Goal: Task Accomplishment & Management: Use online tool/utility

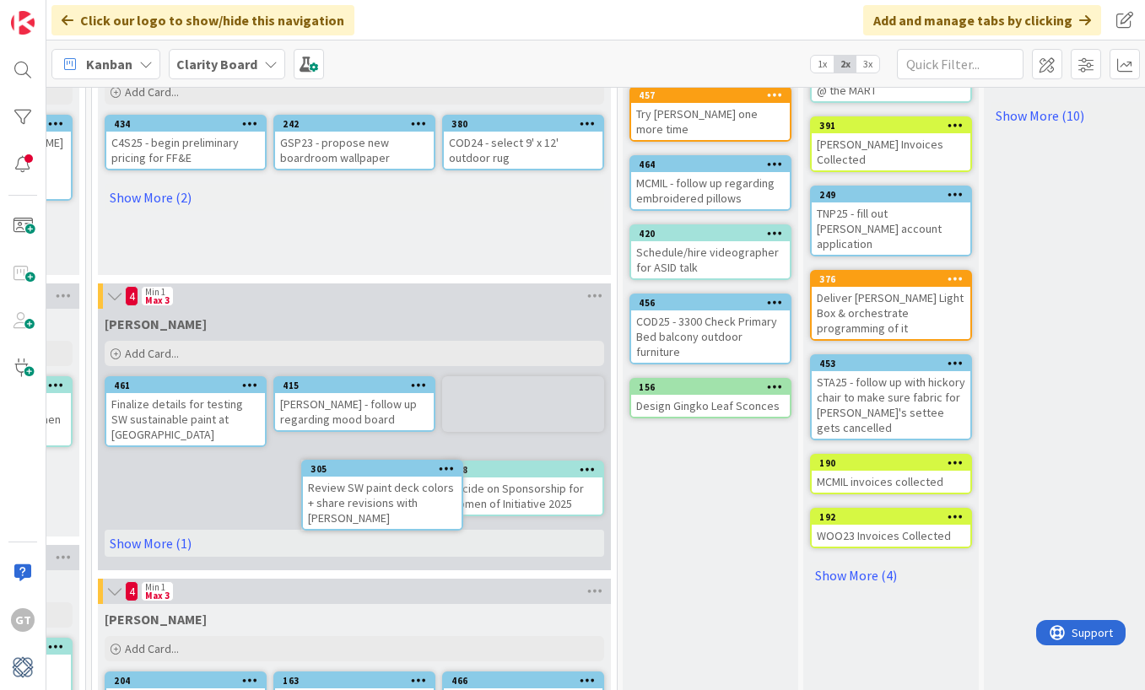
scroll to position [413, 1375]
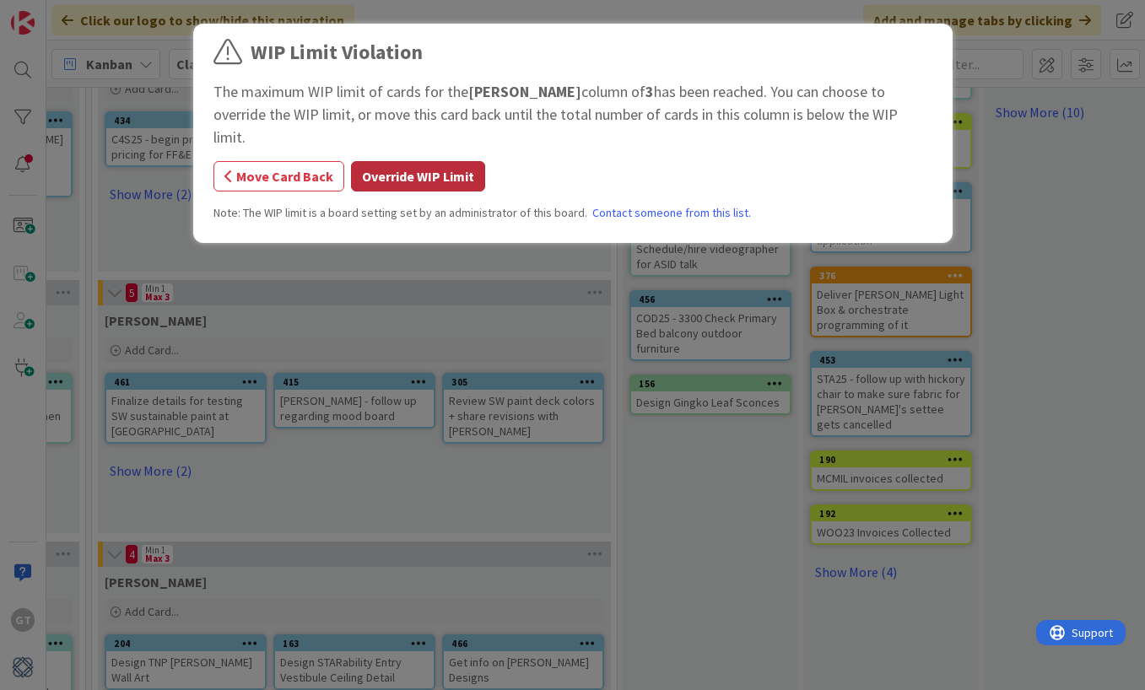
click at [409, 161] on button "Override WIP Limit" at bounding box center [418, 176] width 134 height 30
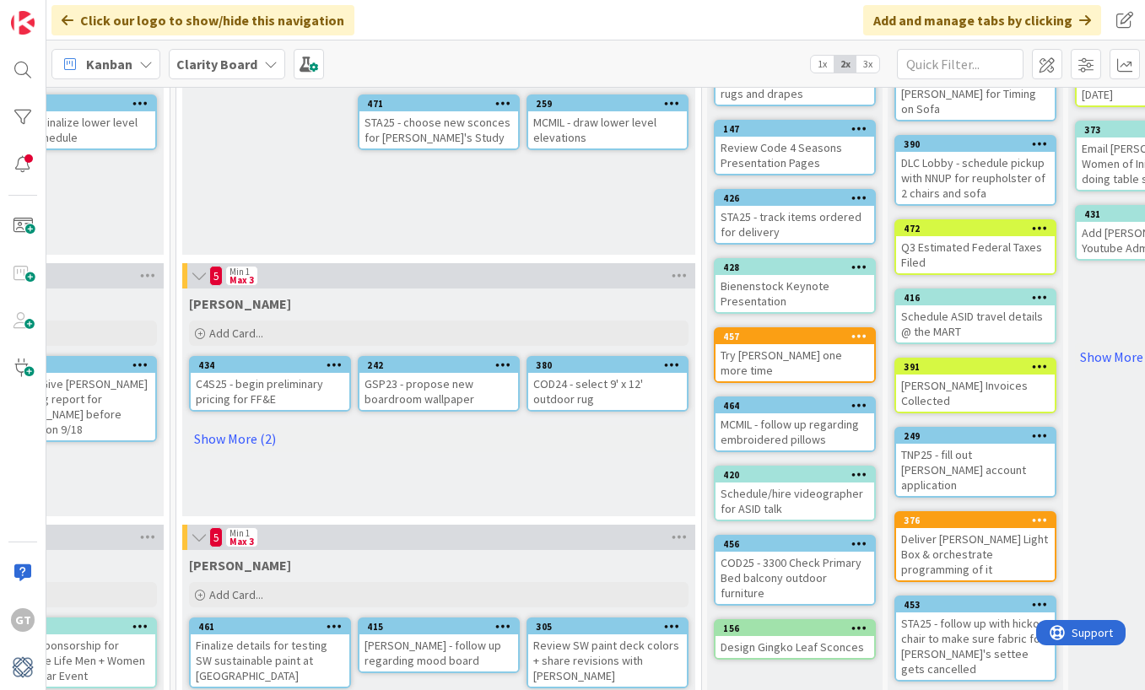
scroll to position [168, 1291]
click at [251, 437] on link "Show More (2)" at bounding box center [438, 438] width 499 height 27
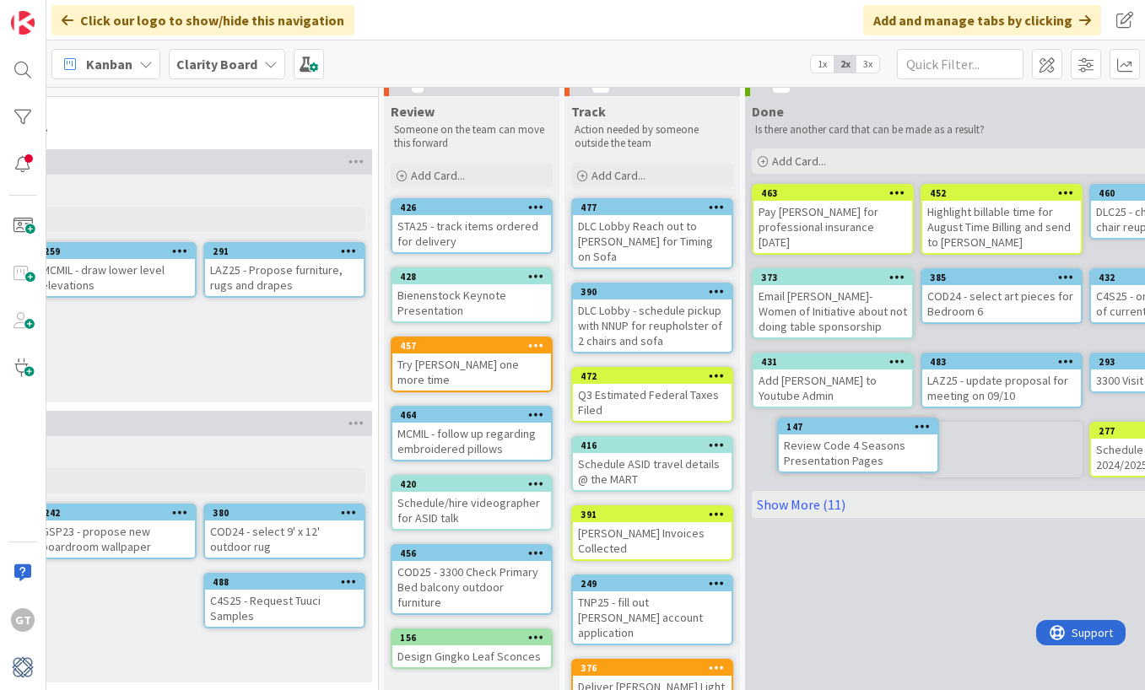
scroll to position [23, 1625]
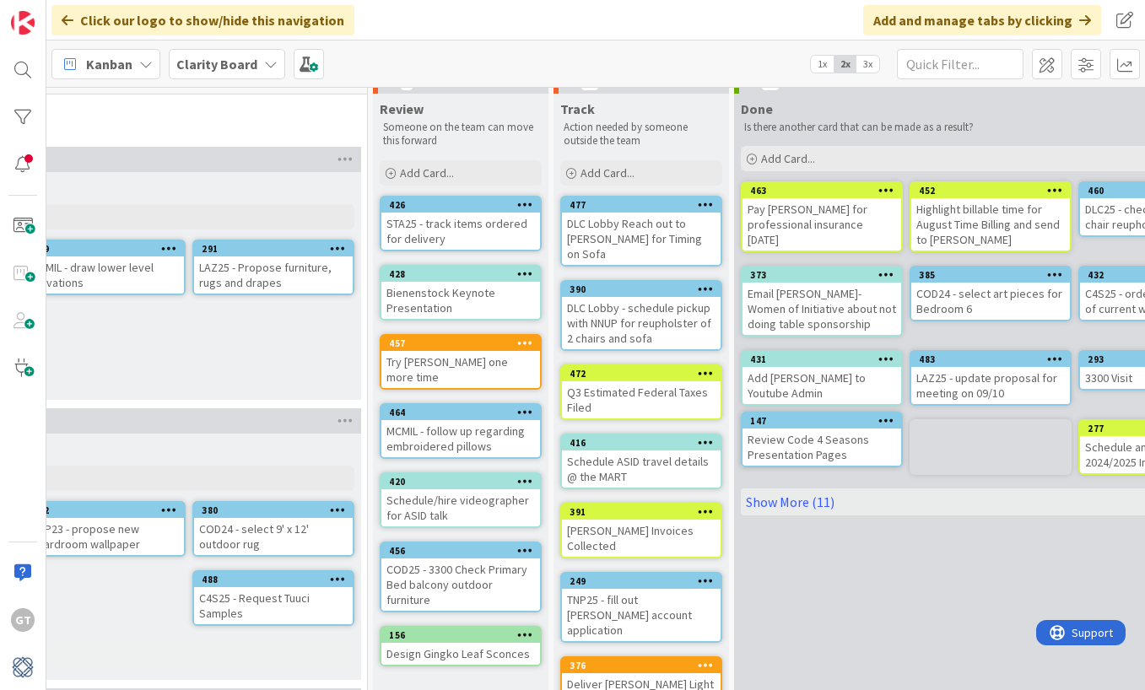
drag, startPoint x: 545, startPoint y: 215, endPoint x: 596, endPoint y: 227, distance: 52.0
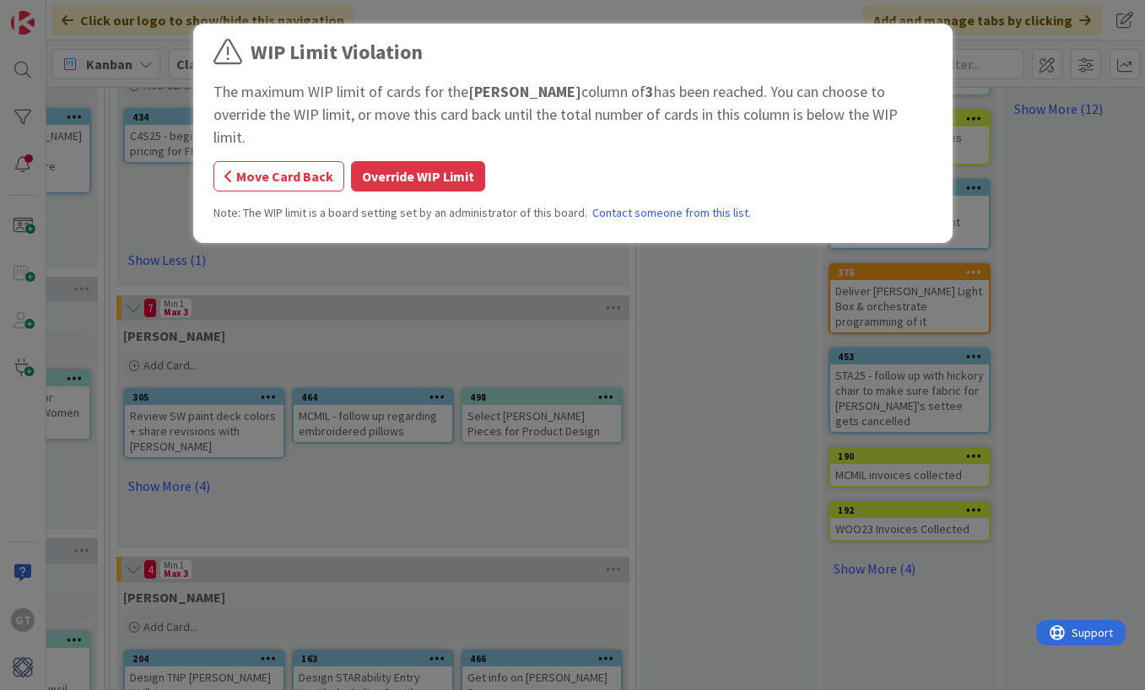
scroll to position [418, 1357]
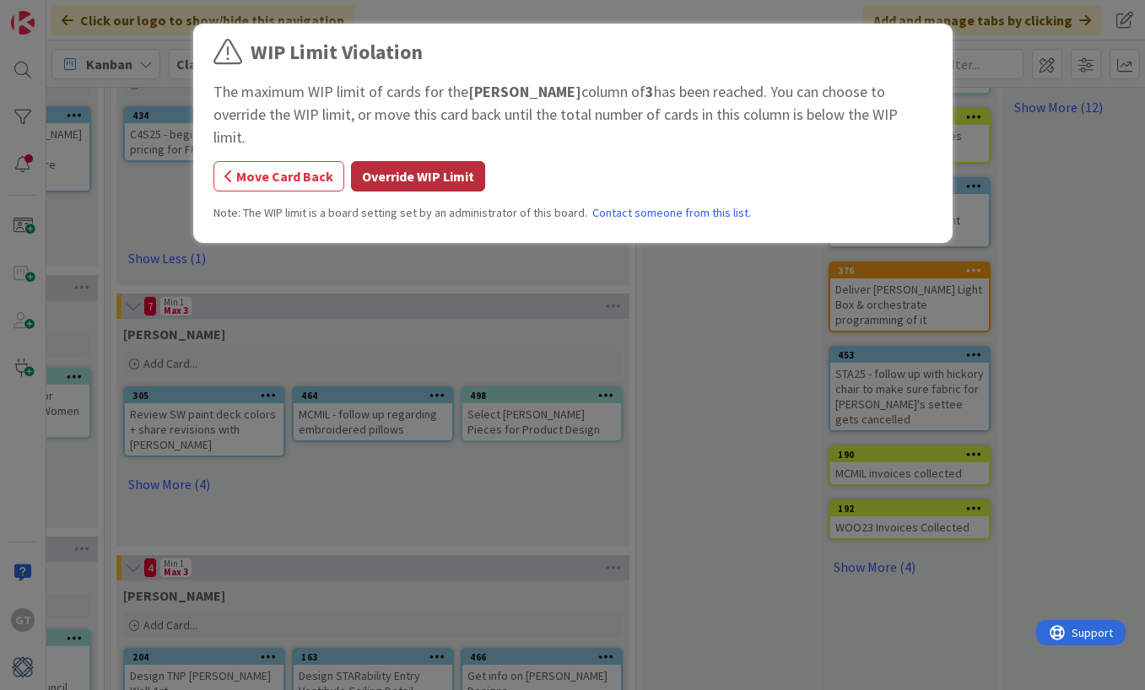
click at [397, 161] on button "Override WIP Limit" at bounding box center [418, 176] width 134 height 30
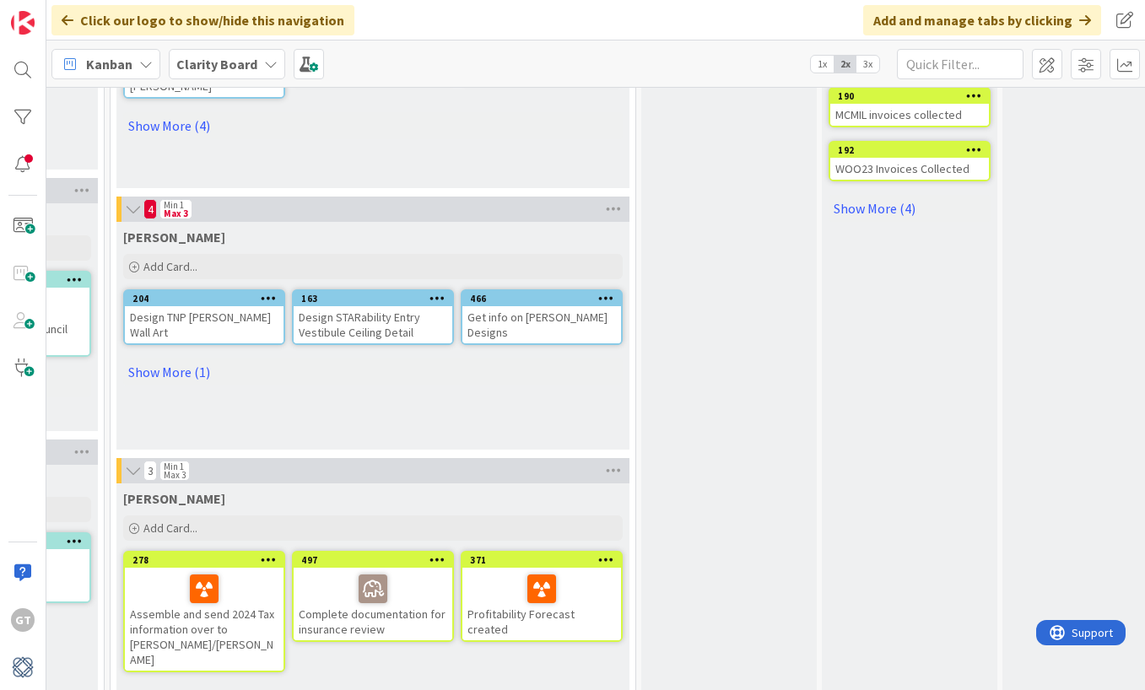
scroll to position [776, 1357]
click at [164, 375] on link "Show More (1)" at bounding box center [372, 372] width 499 height 27
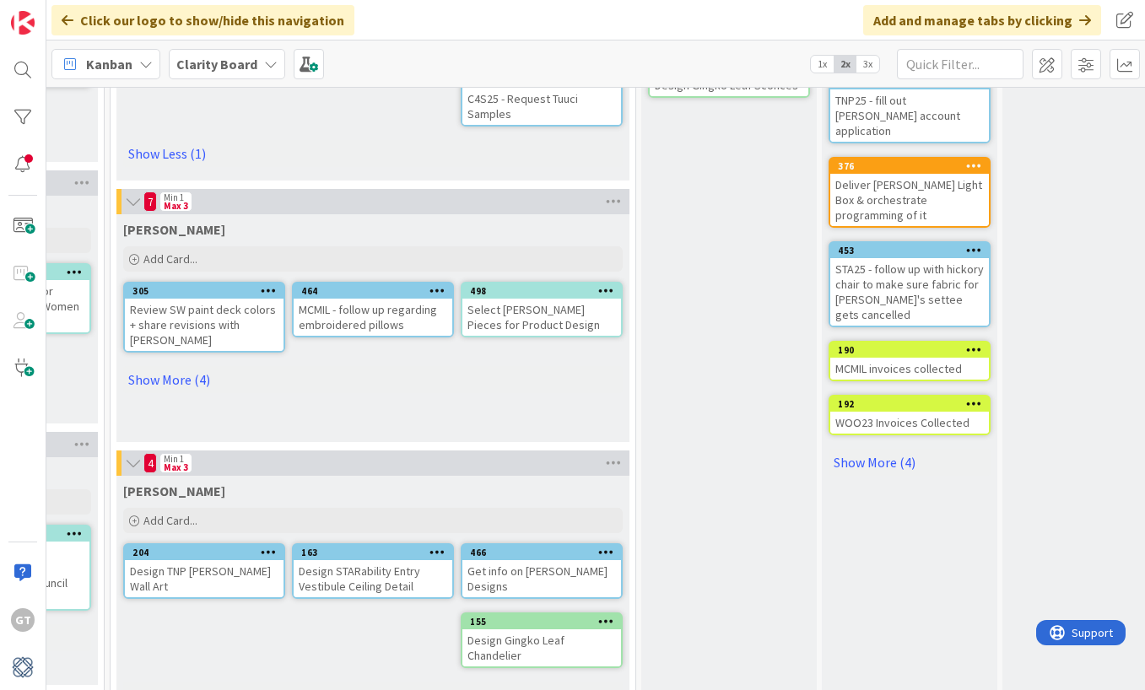
scroll to position [513, 1357]
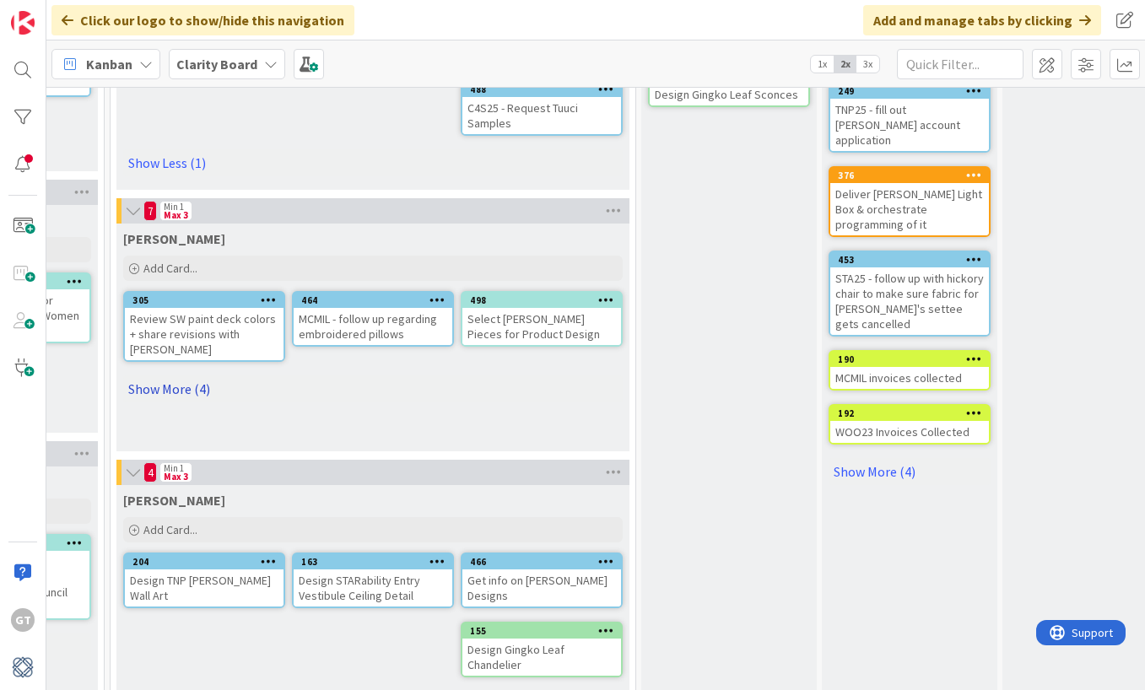
click at [165, 375] on link "Show More (4)" at bounding box center [372, 388] width 499 height 27
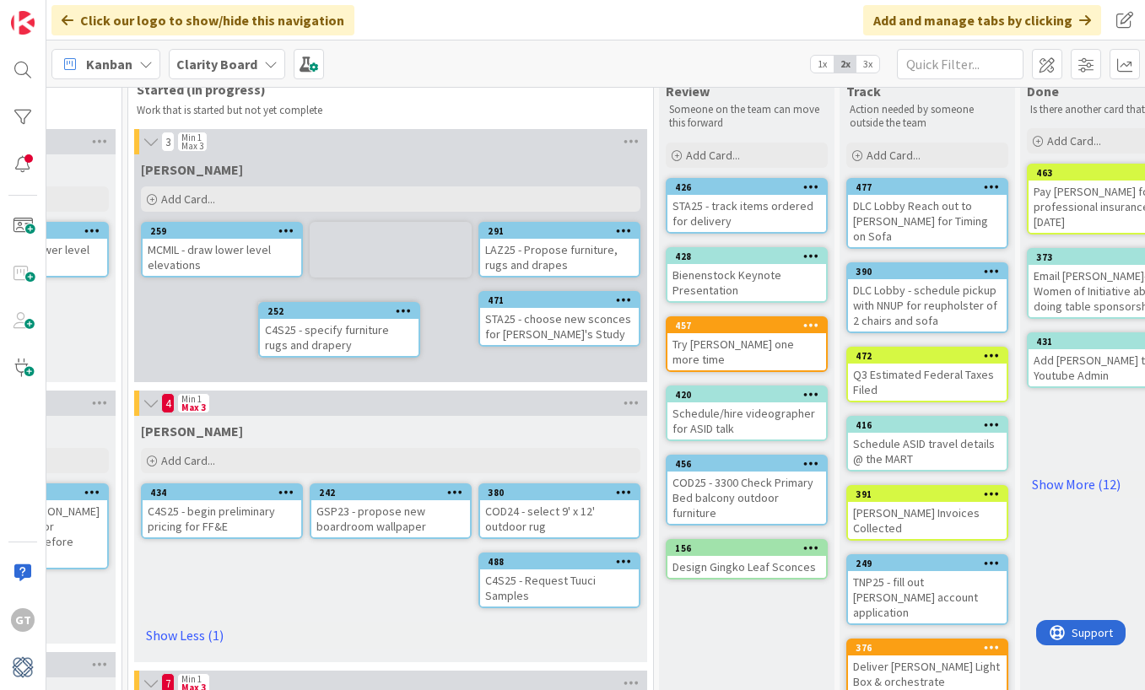
scroll to position [40, 1337]
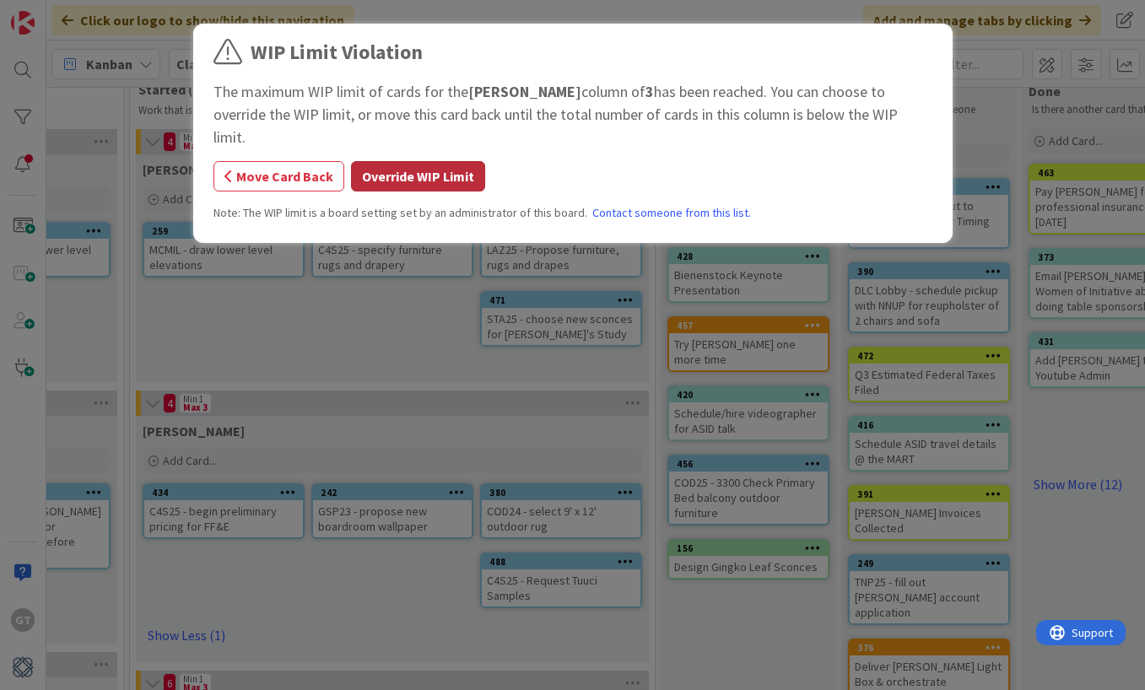
click at [398, 161] on button "Override WIP Limit" at bounding box center [418, 176] width 134 height 30
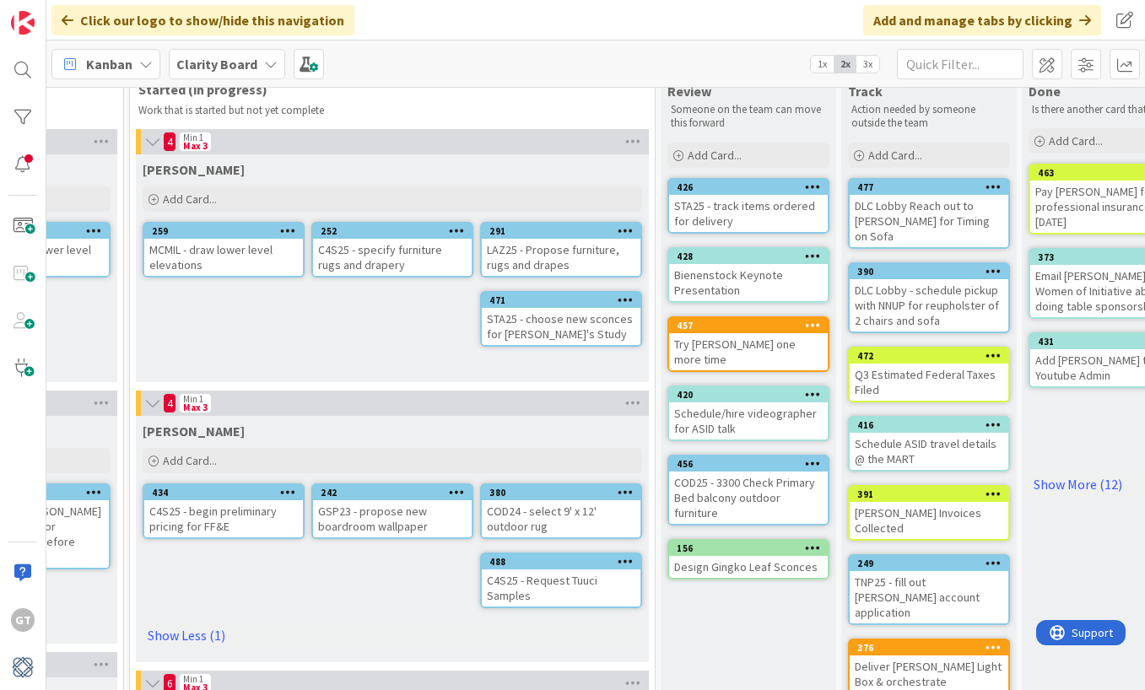
click at [732, 472] on div "COD25 - 3300 Check Primary Bed balcony outdoor furniture" at bounding box center [748, 498] width 159 height 52
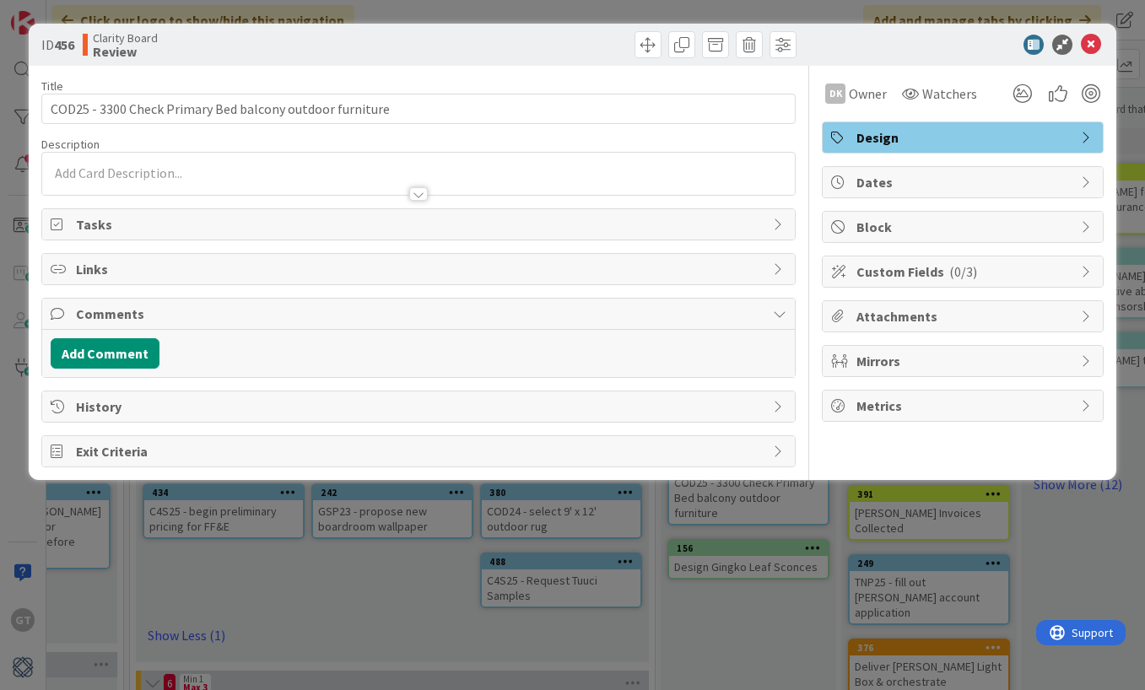
click at [1042, 135] on span "Design" at bounding box center [964, 137] width 216 height 20
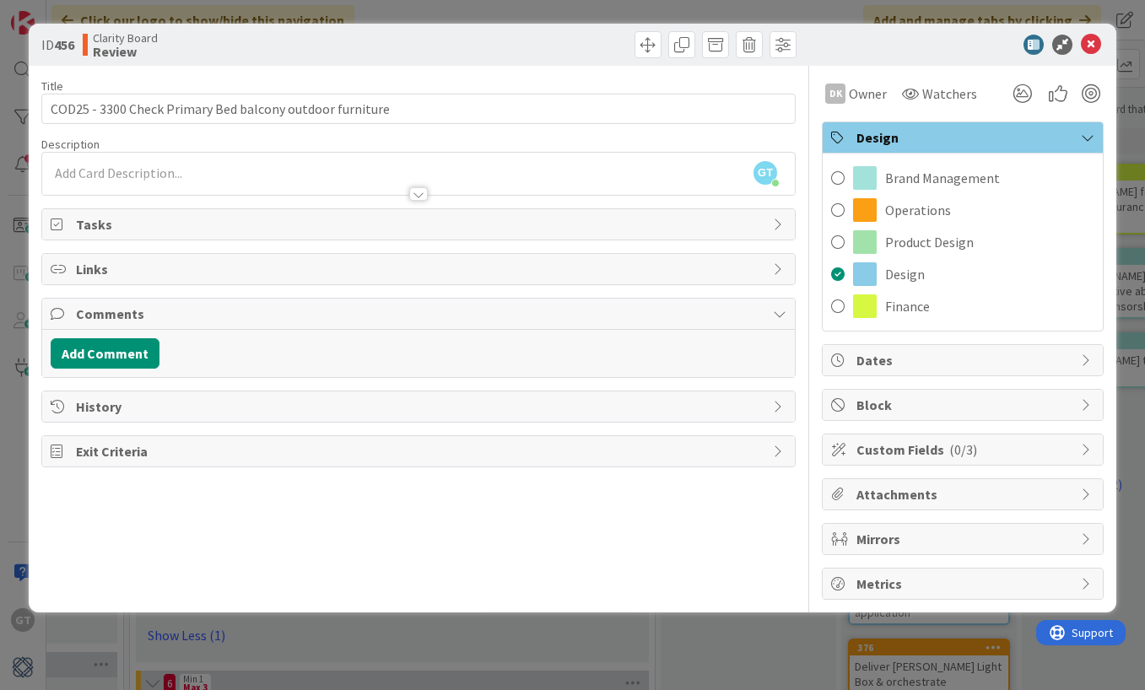
click at [1042, 135] on span "Design" at bounding box center [964, 137] width 216 height 20
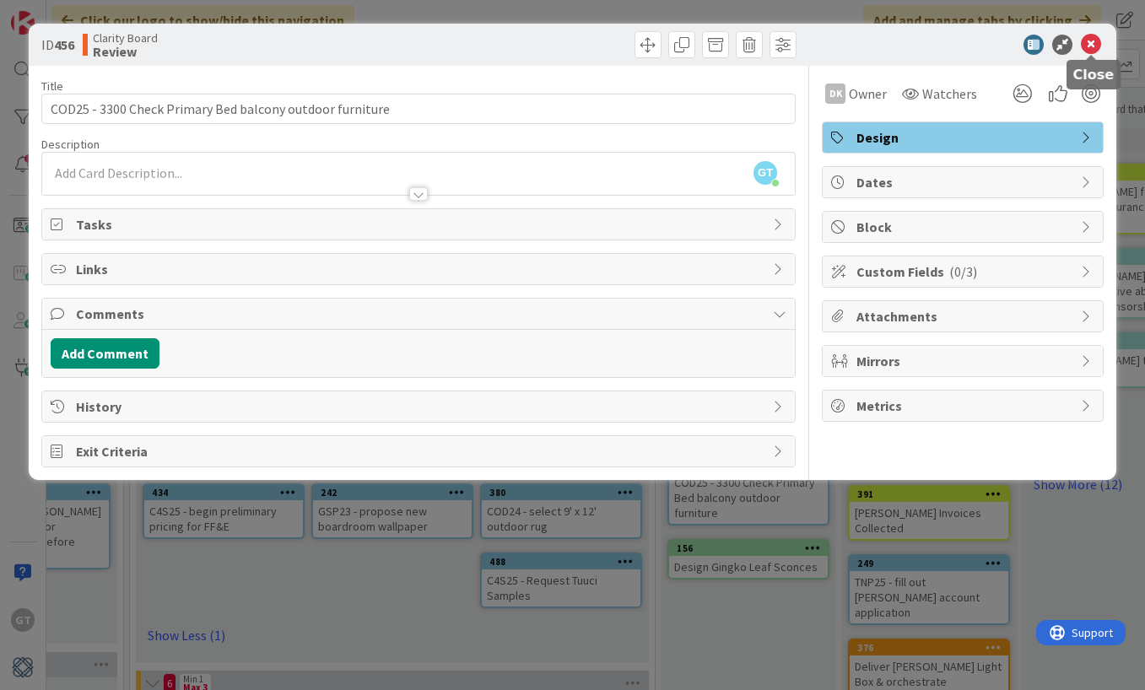
click at [1088, 46] on icon at bounding box center [1091, 45] width 20 height 20
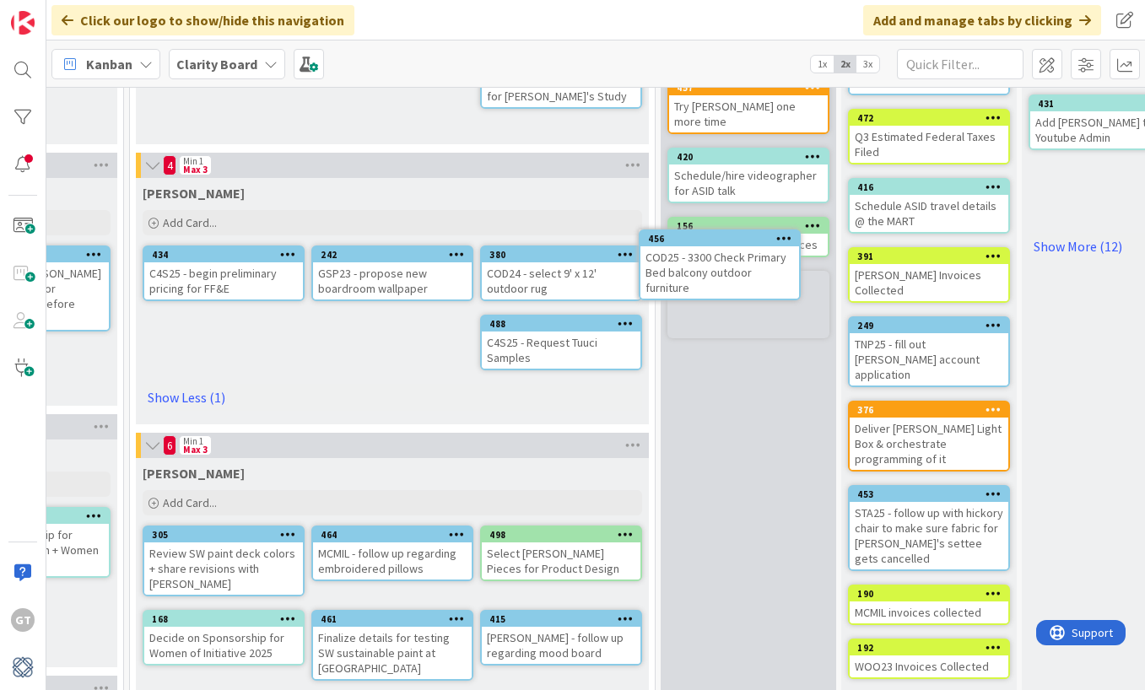
scroll to position [266, 1337]
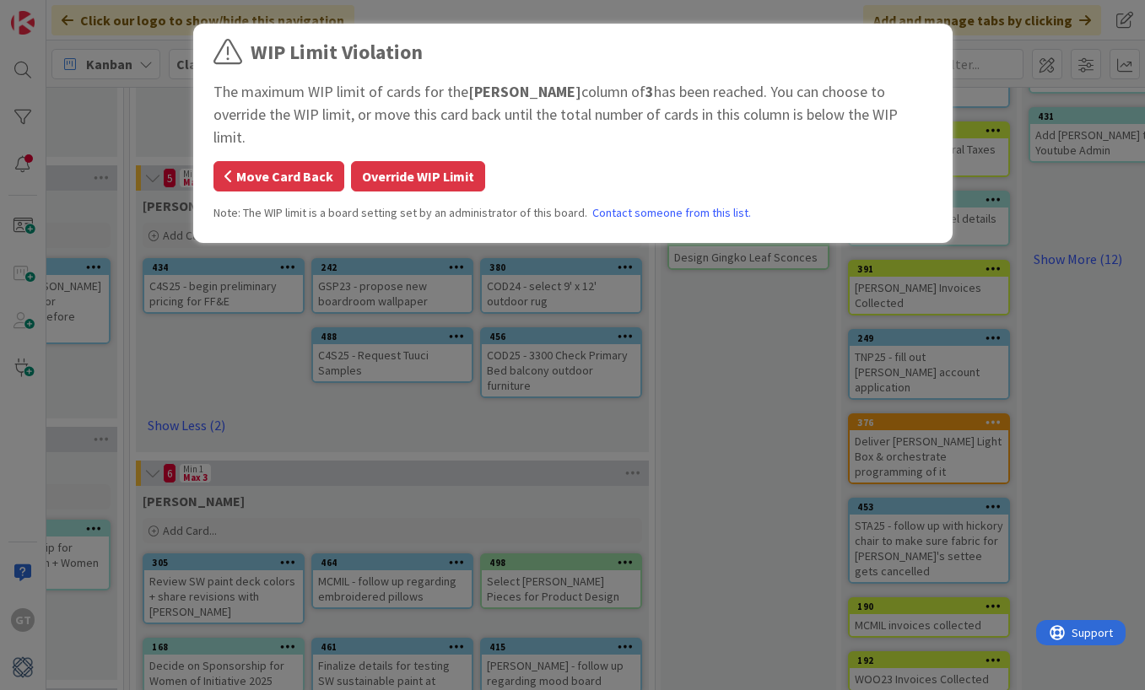
click at [316, 161] on button "Move Card Back" at bounding box center [278, 176] width 131 height 30
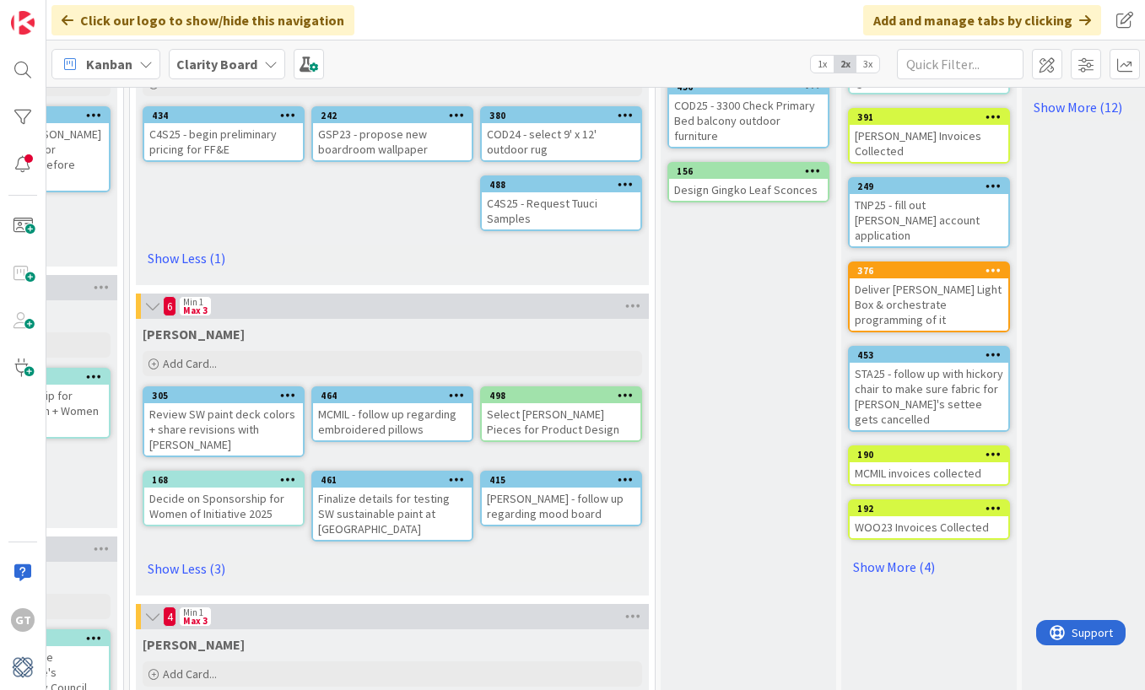
scroll to position [416, 1337]
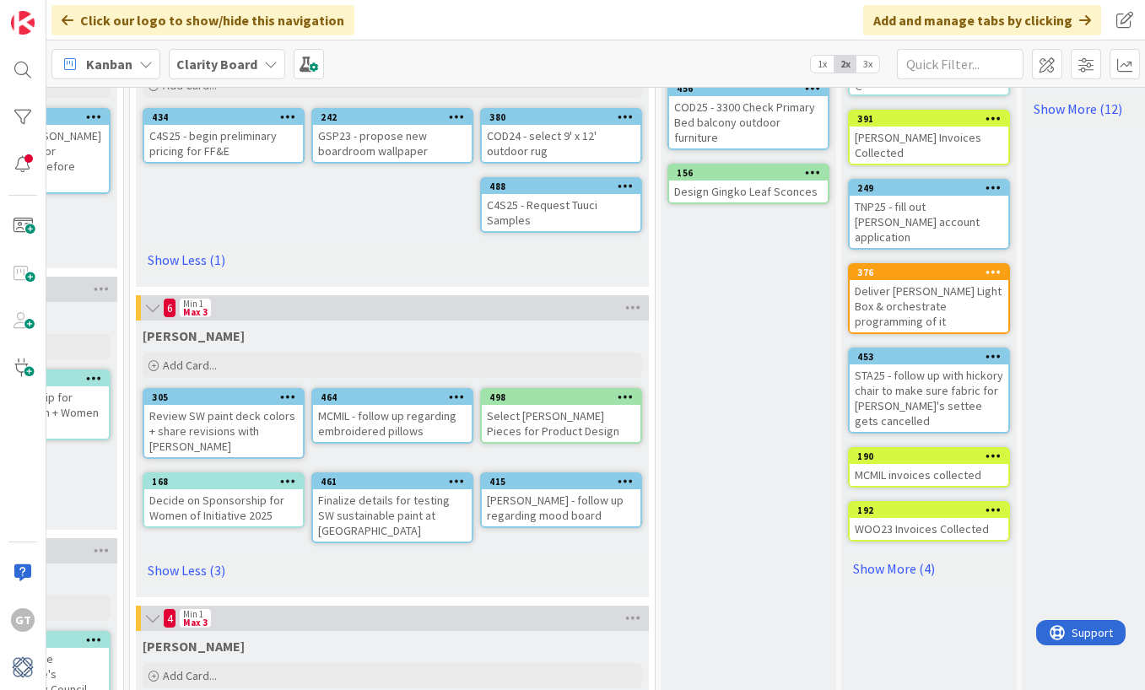
drag, startPoint x: 738, startPoint y: 116, endPoint x: 670, endPoint y: 560, distance: 449.0
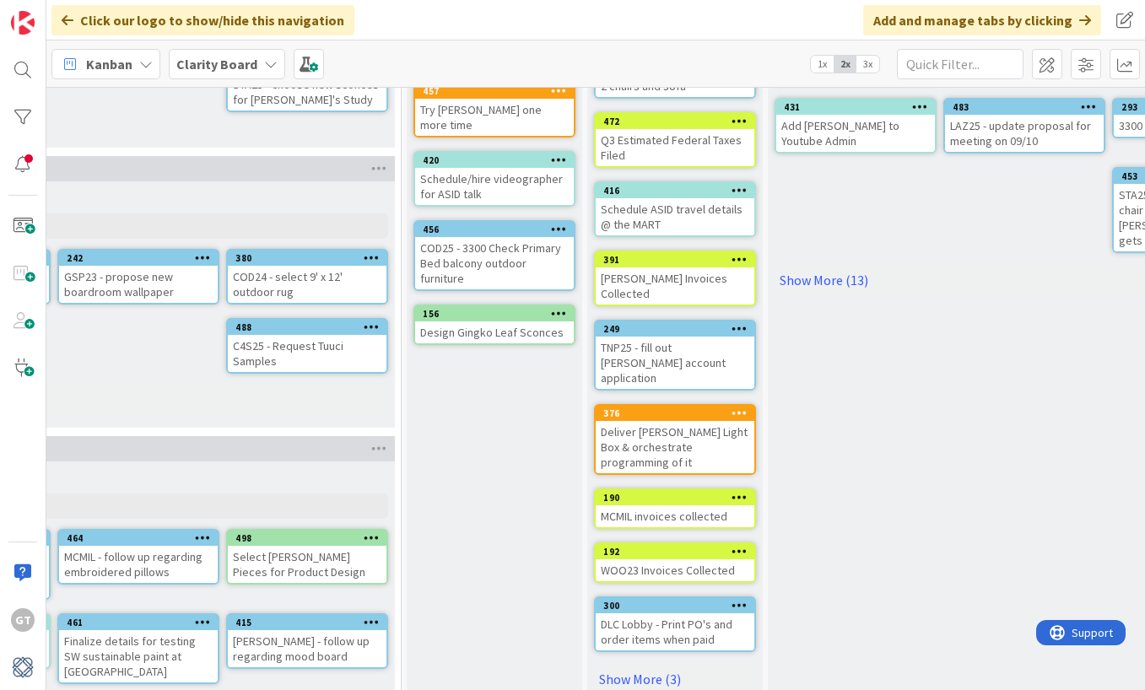
scroll to position [278, 1591]
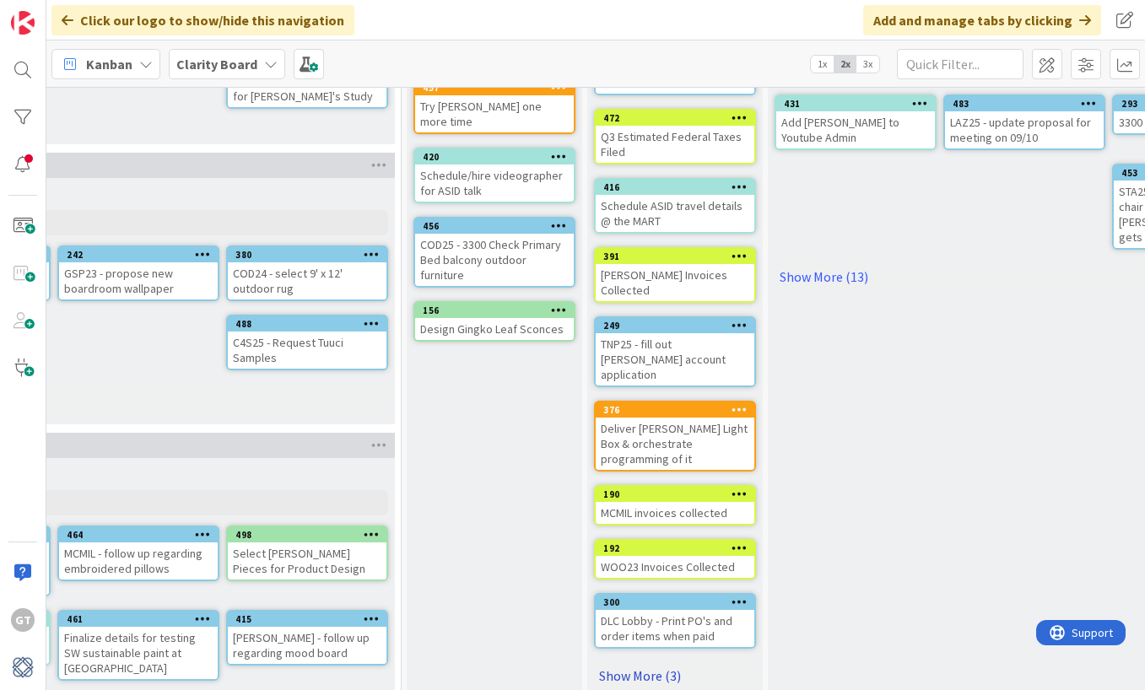
click at [623, 662] on link "Show More (3)" at bounding box center [675, 675] width 162 height 27
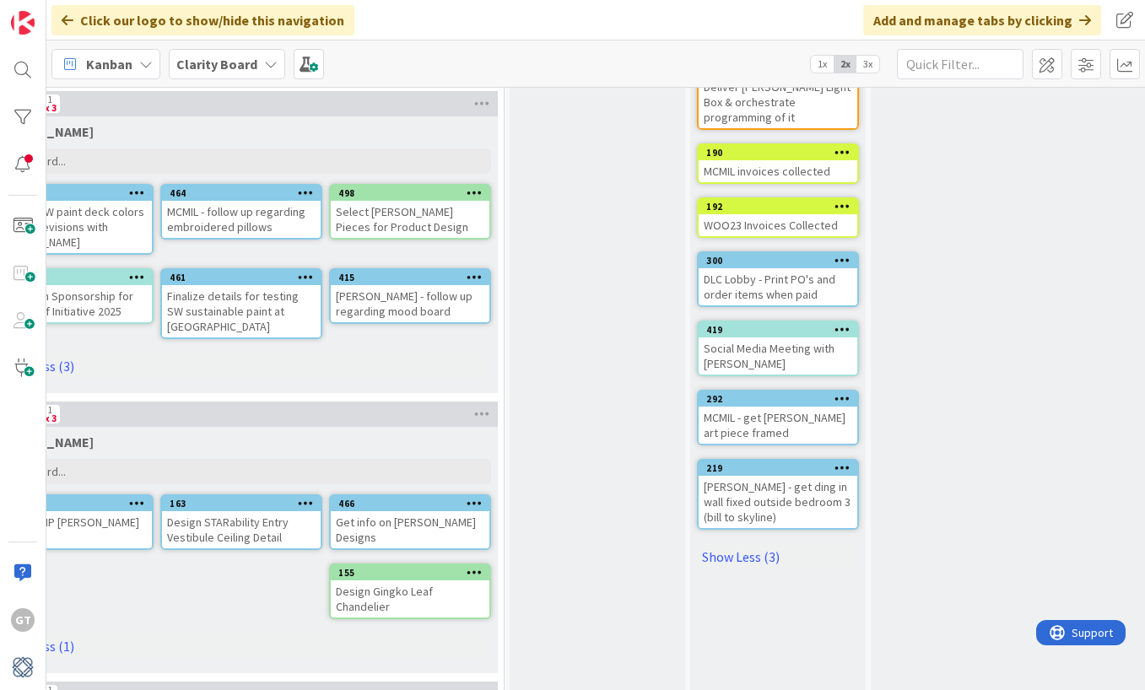
scroll to position [620, 1488]
click at [764, 476] on div "[PERSON_NAME] - get ding in wall fixed outside bedroom 3 (bill to skyline)" at bounding box center [778, 502] width 159 height 52
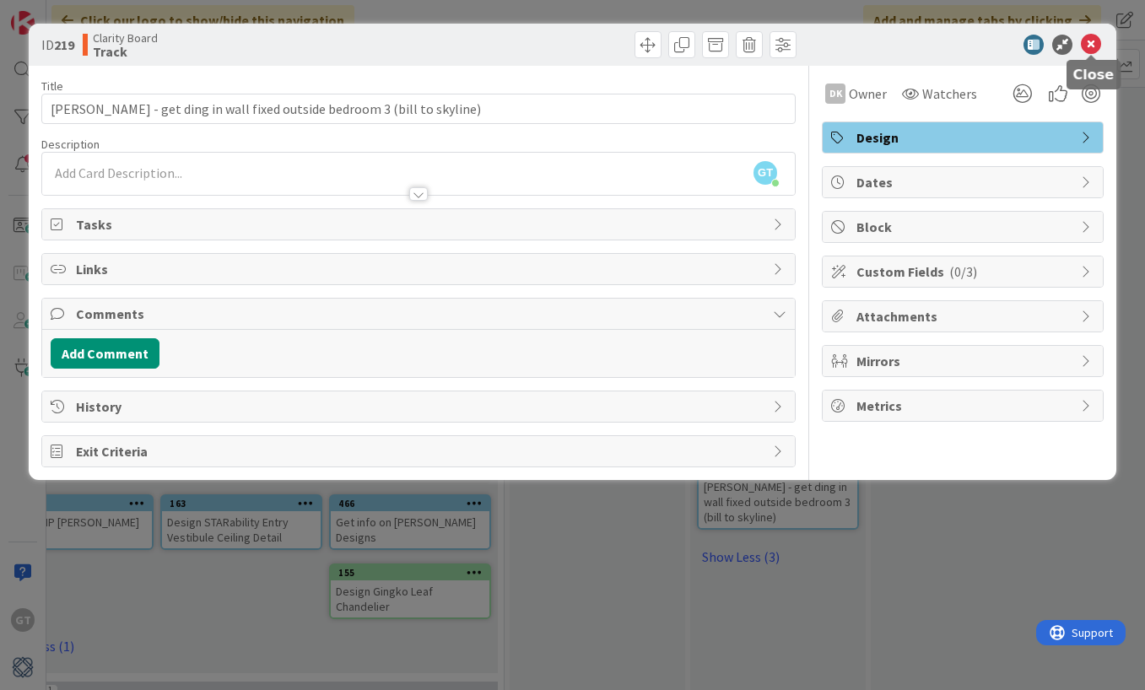
click at [1088, 45] on icon at bounding box center [1091, 45] width 20 height 20
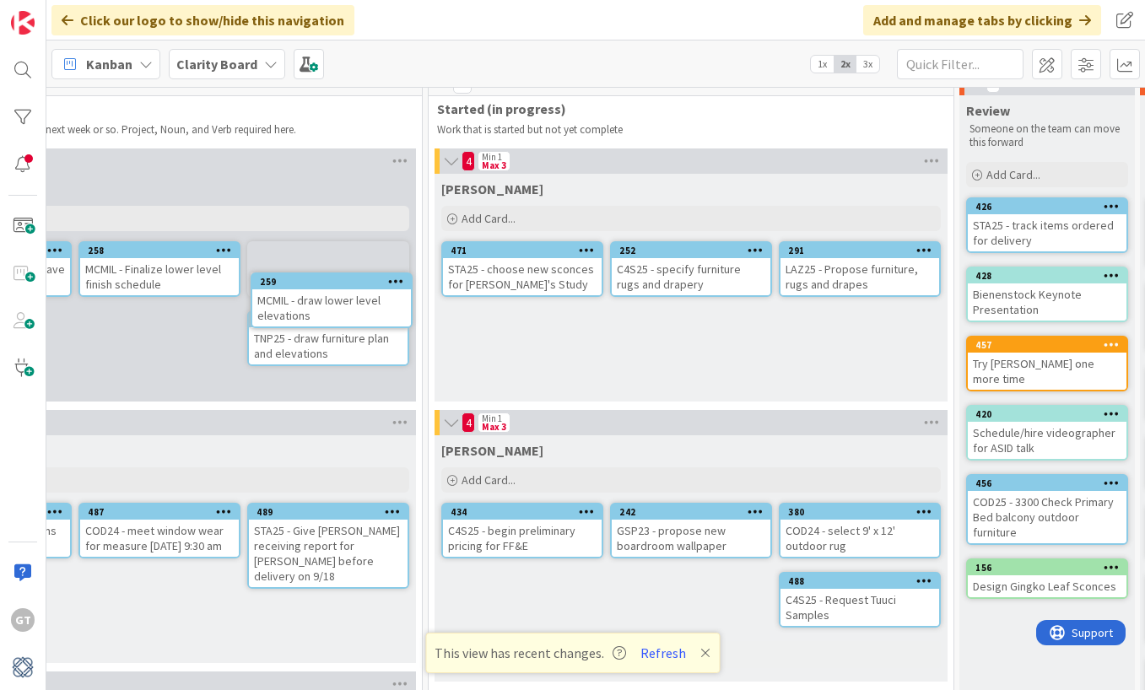
scroll to position [18, 1039]
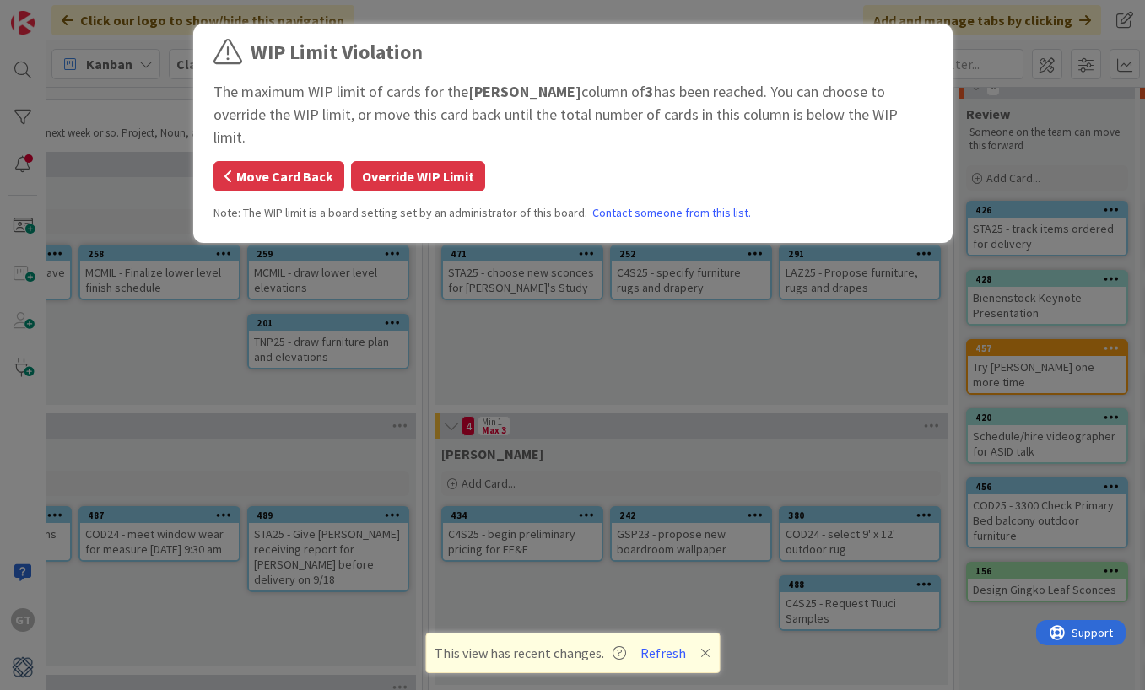
click at [278, 161] on button "Move Card Back" at bounding box center [278, 176] width 131 height 30
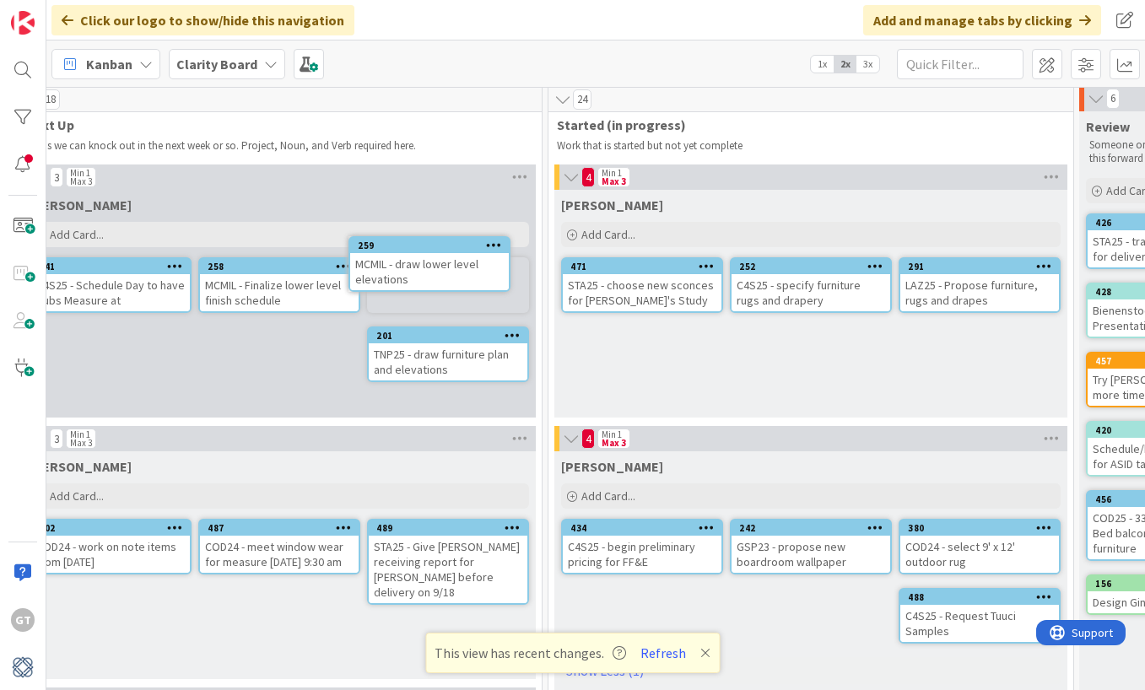
scroll to position [0, 919]
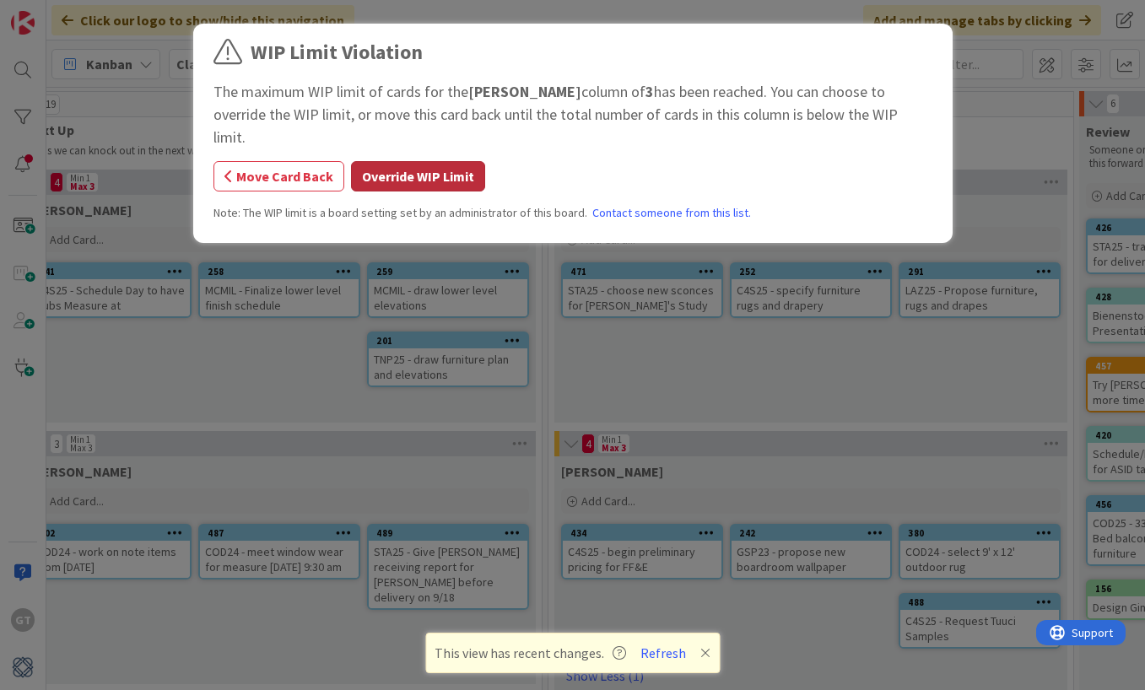
click at [396, 161] on button "Override WIP Limit" at bounding box center [418, 176] width 134 height 30
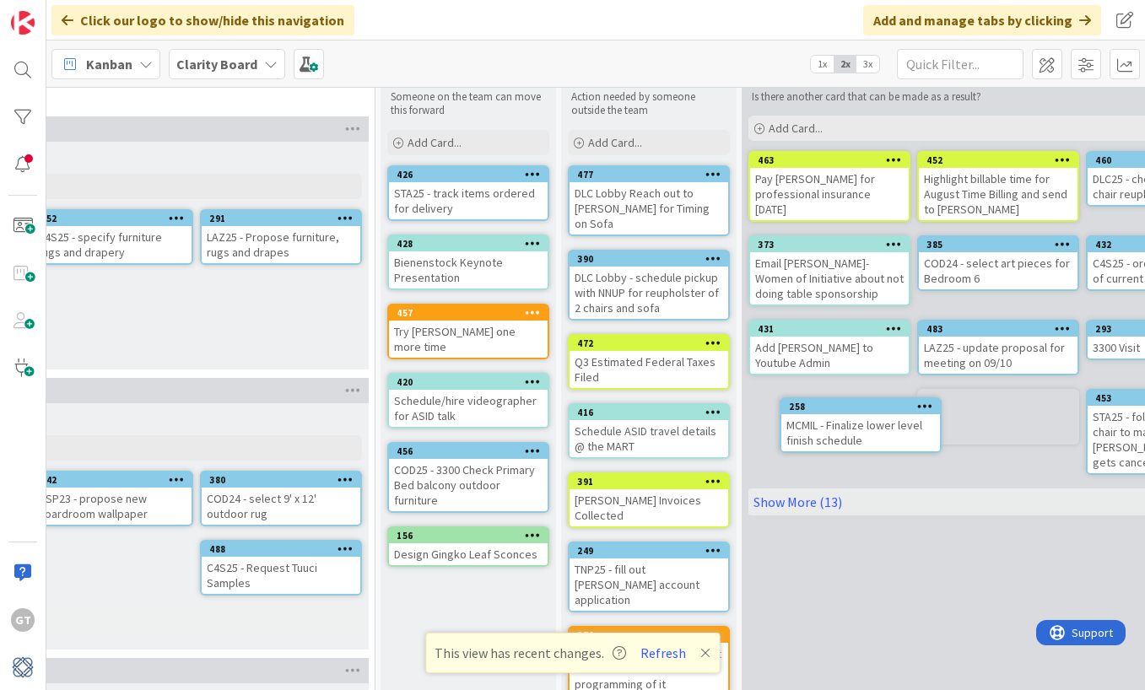
scroll to position [53, 1619]
drag, startPoint x: 271, startPoint y: 300, endPoint x: 325, endPoint y: 300, distance: 54.0
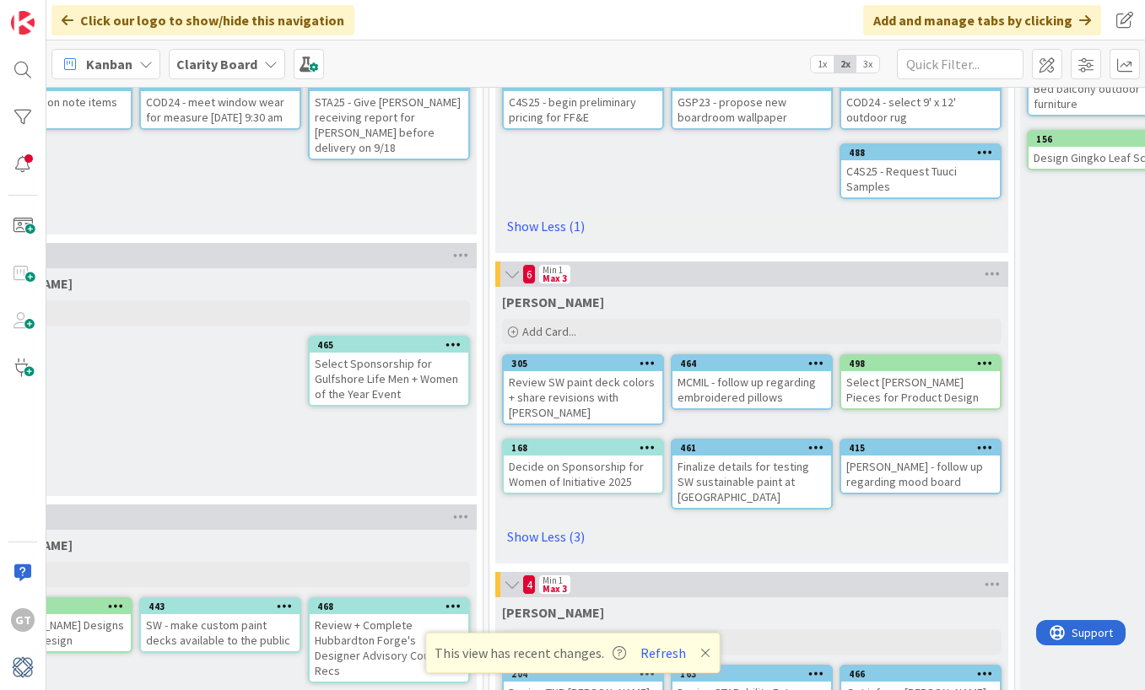
scroll to position [451, 978]
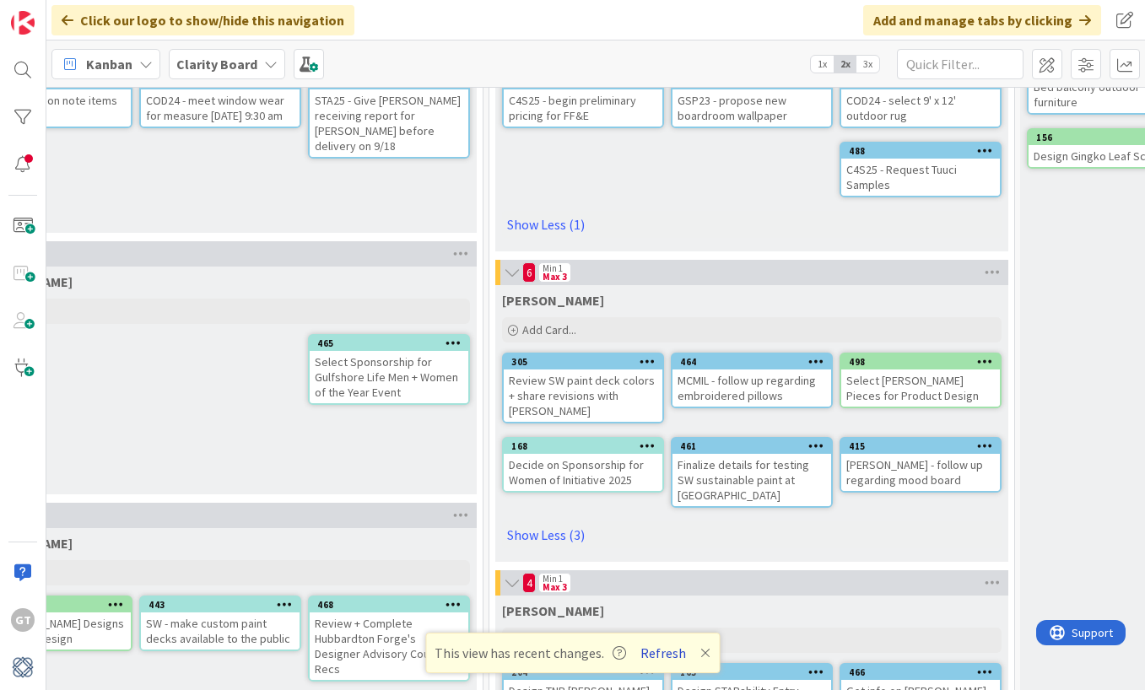
click at [665, 651] on button "Refresh" at bounding box center [662, 653] width 57 height 22
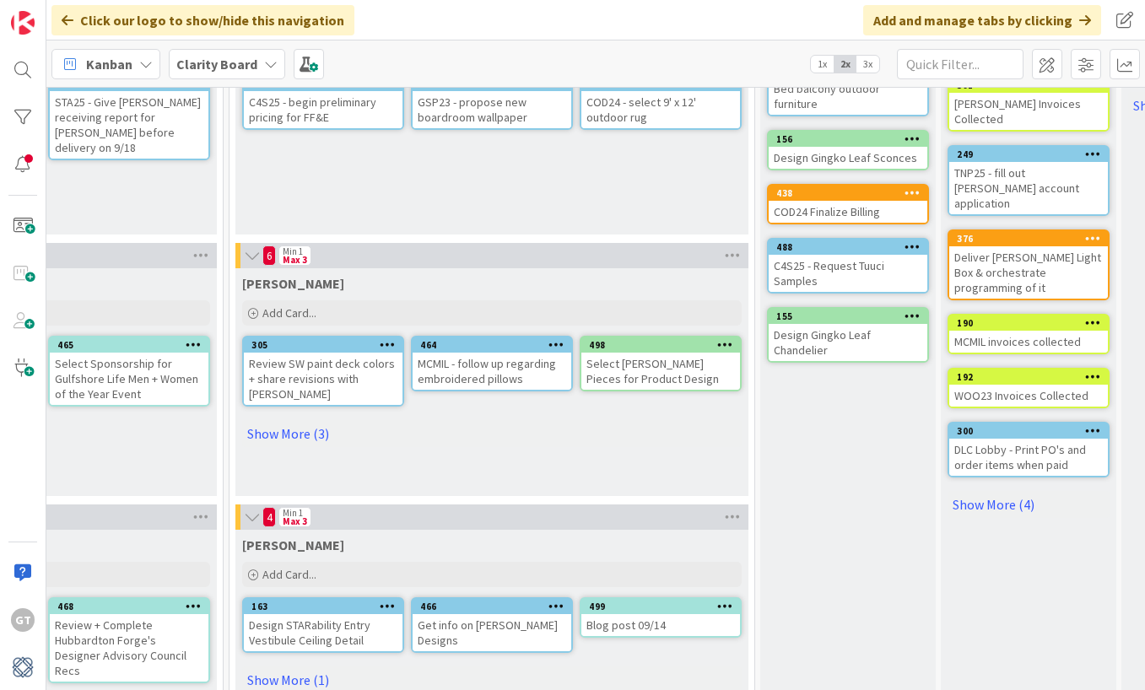
scroll to position [456, 1238]
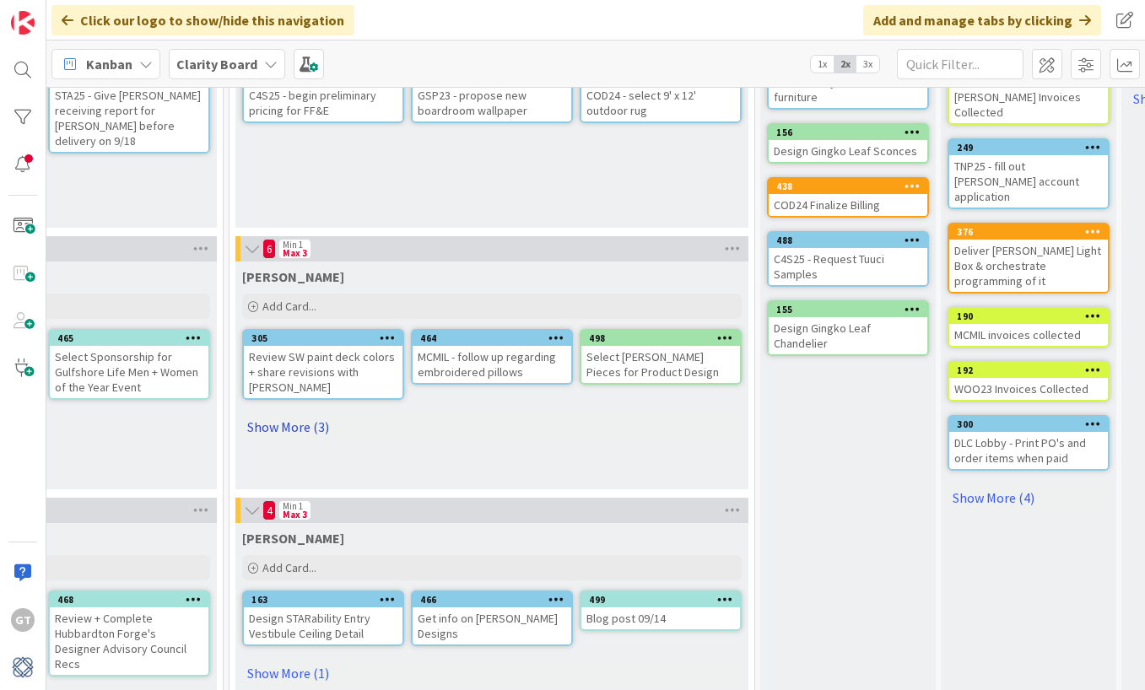
click at [286, 416] on link "Show More (3)" at bounding box center [491, 426] width 499 height 27
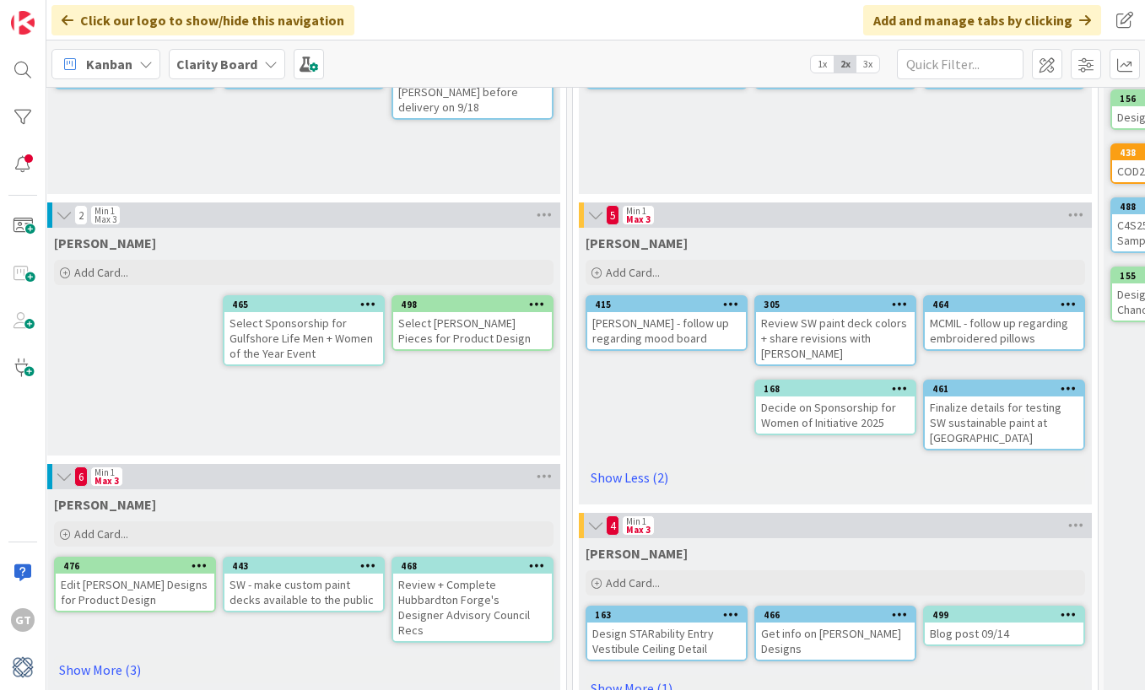
scroll to position [487, 896]
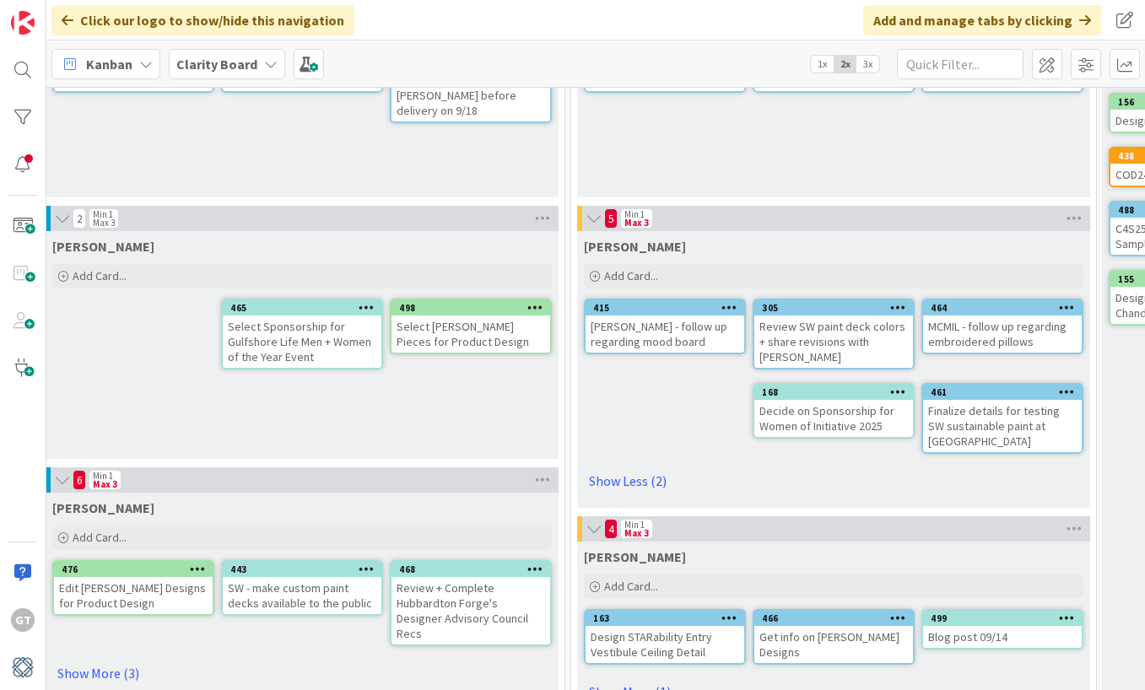
click at [977, 404] on div "Finalize details for testing SW sustainable paint at [GEOGRAPHIC_DATA]" at bounding box center [1002, 426] width 159 height 52
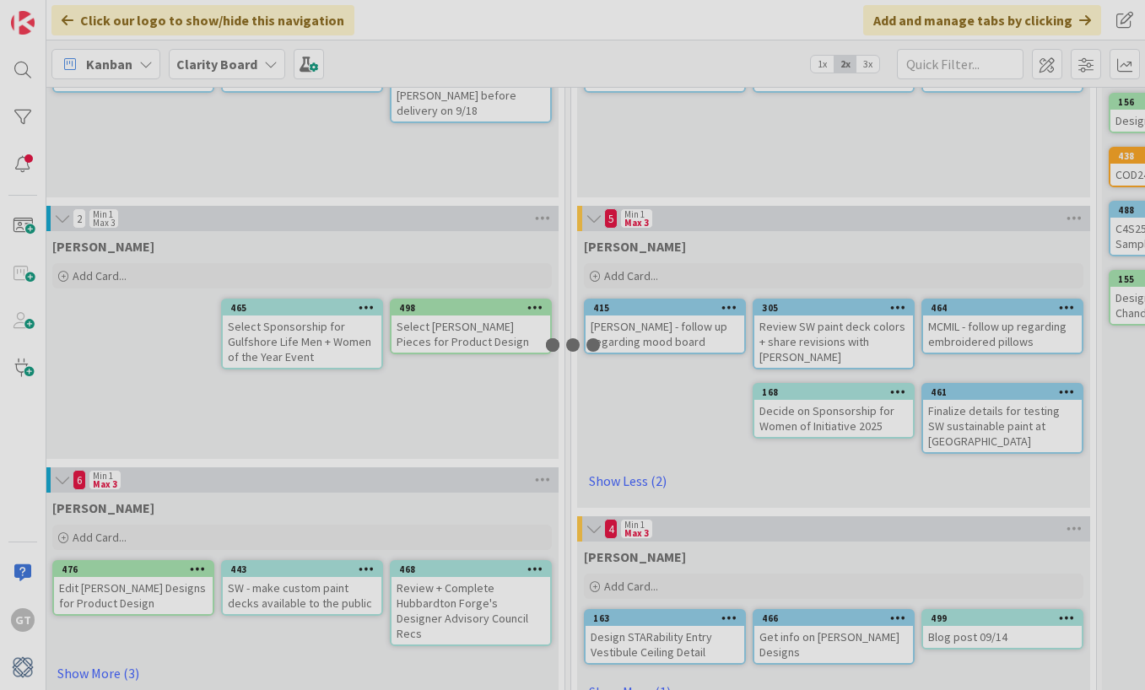
drag, startPoint x: 977, startPoint y: 404, endPoint x: 955, endPoint y: 404, distance: 21.9
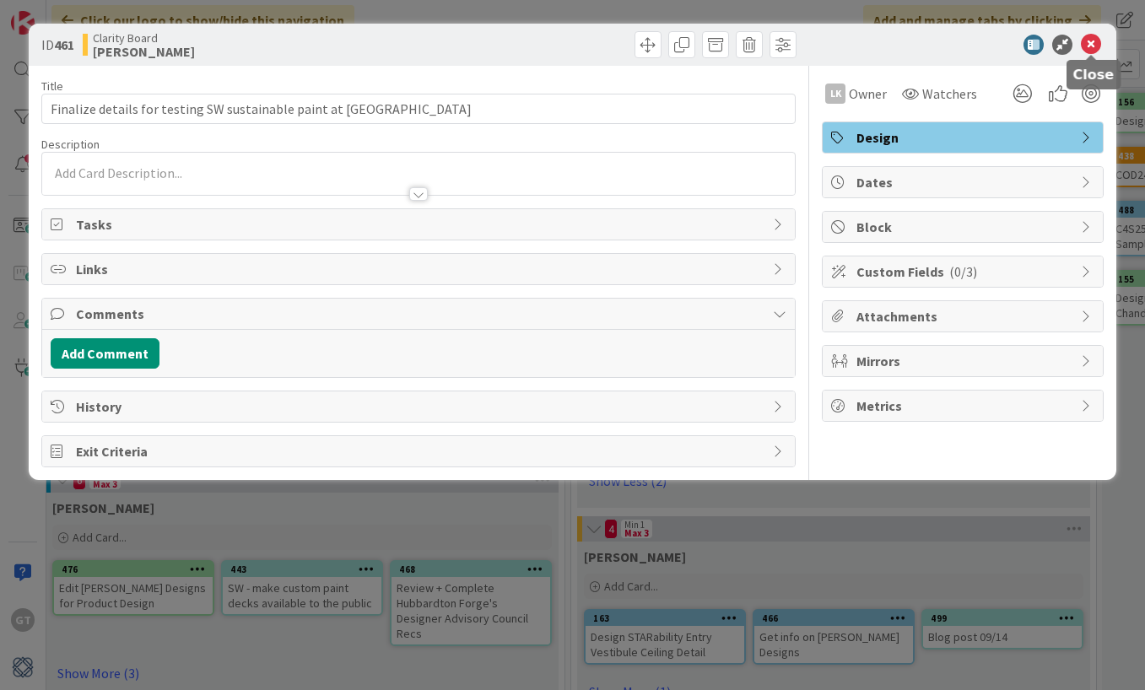
click at [1086, 44] on icon at bounding box center [1091, 45] width 20 height 20
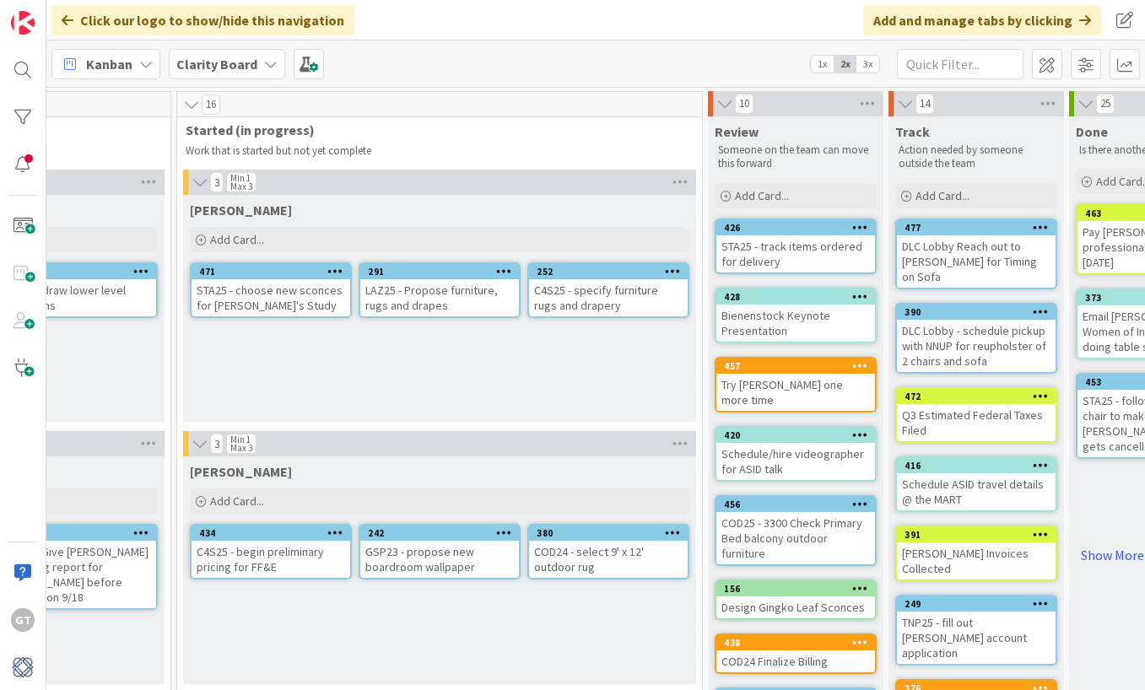
scroll to position [0, 1290]
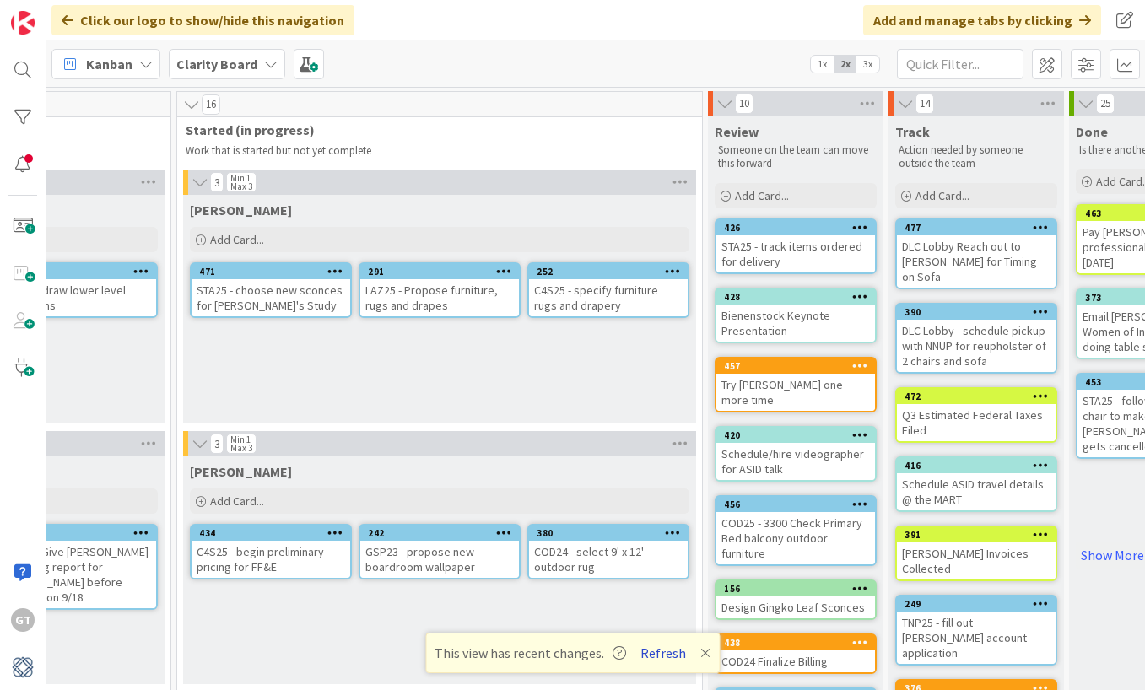
click at [666, 654] on button "Refresh" at bounding box center [662, 653] width 57 height 22
